Goal: Register for event/course

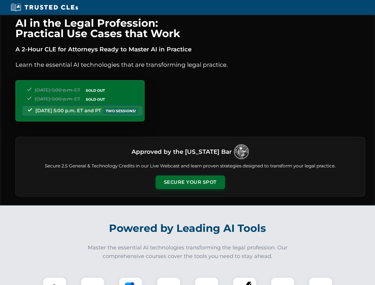
click at [190, 182] on button "Secure Your Spot" at bounding box center [190, 182] width 69 height 14
click at [55, 281] on img at bounding box center [54, 288] width 17 height 17
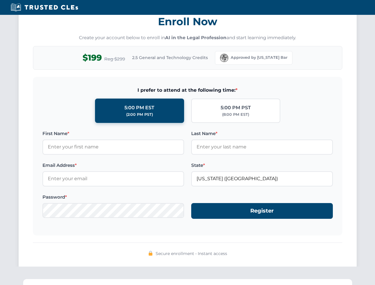
scroll to position [583, 0]
